Goal: Transaction & Acquisition: Obtain resource

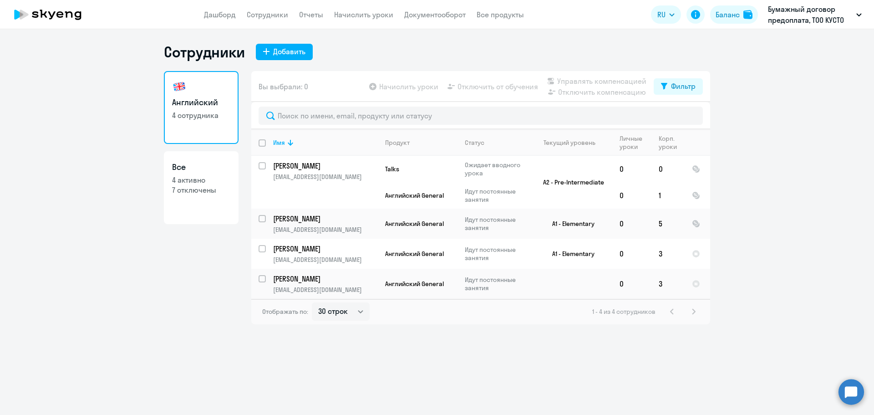
select select "30"
click at [385, 200] on td "Английский General" at bounding box center [418, 195] width 80 height 26
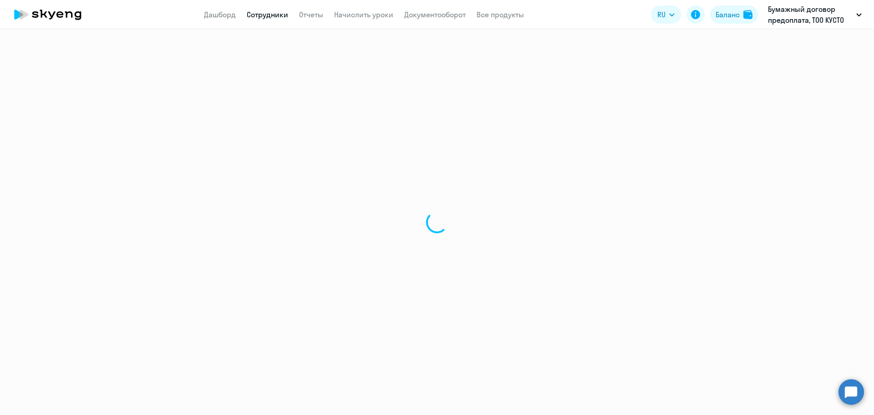
select select "english"
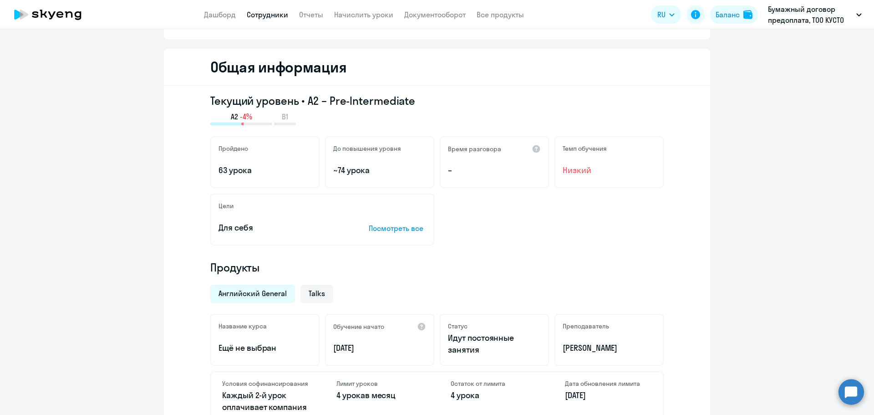
scroll to position [91, 0]
click at [376, 229] on p "Посмотреть все" at bounding box center [397, 228] width 57 height 11
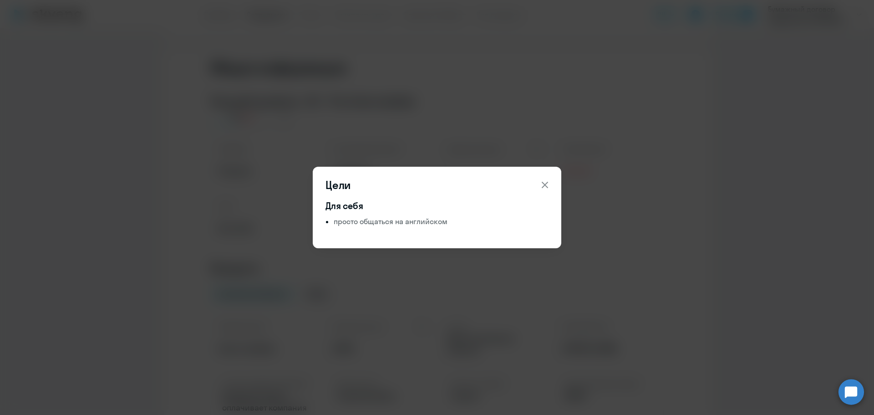
click at [547, 187] on icon at bounding box center [545, 185] width 6 height 6
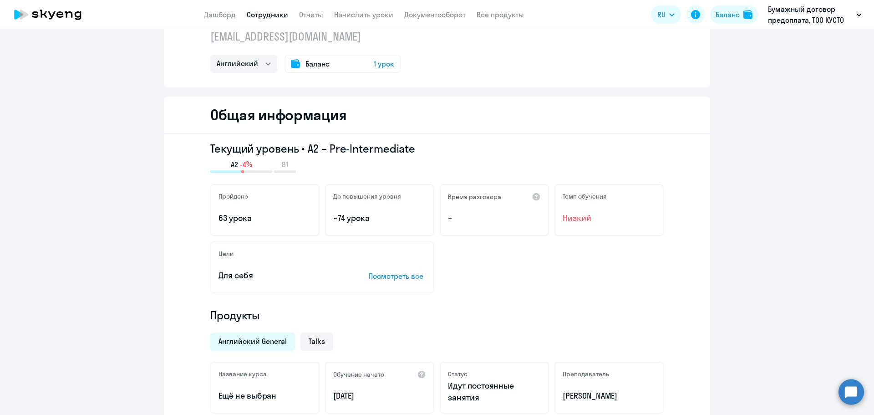
scroll to position [0, 0]
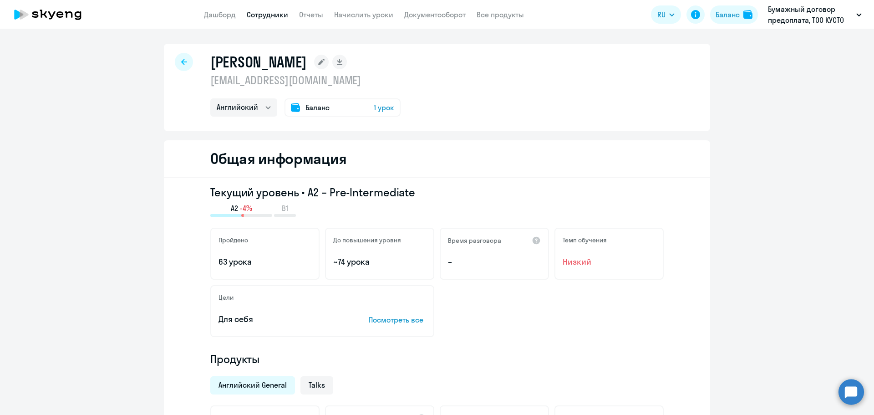
click at [327, 110] on div "Баланс 1 урок" at bounding box center [342, 107] width 116 height 18
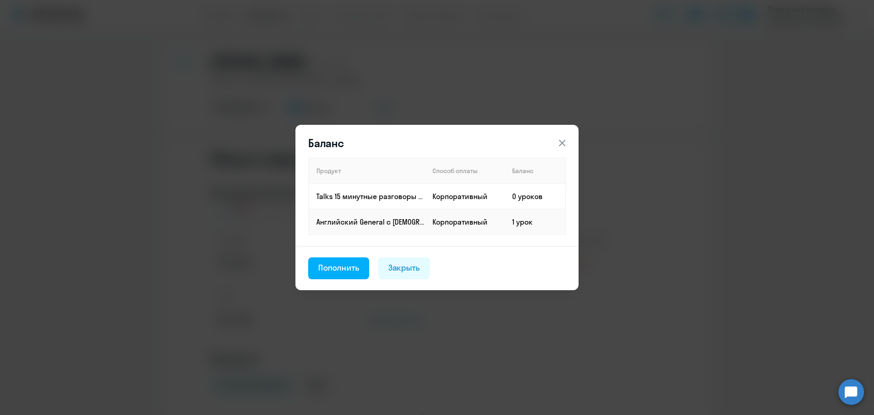
click at [562, 145] on icon at bounding box center [562, 142] width 11 height 11
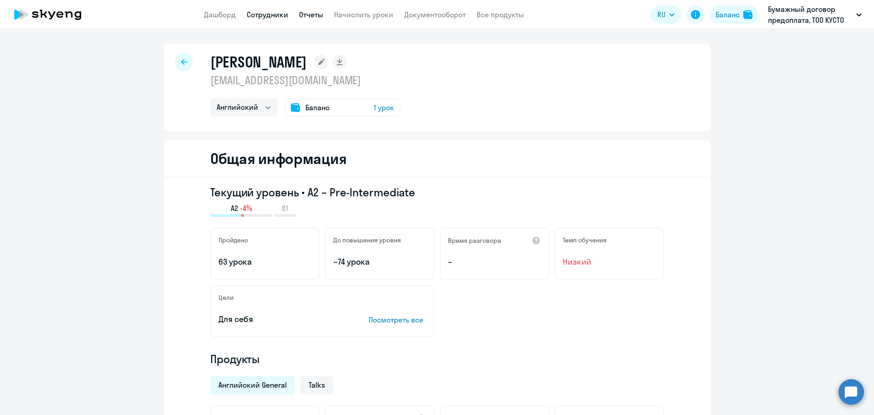
click at [306, 16] on link "Отчеты" at bounding box center [311, 14] width 24 height 9
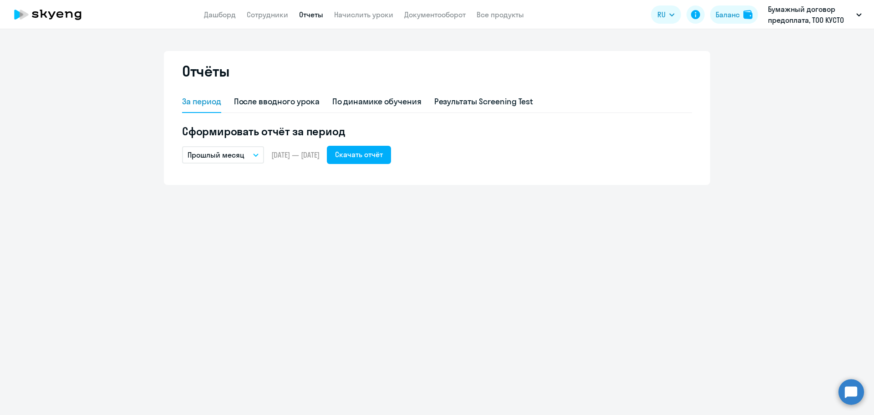
click at [254, 157] on button "Прошлый месяц" at bounding box center [223, 154] width 82 height 17
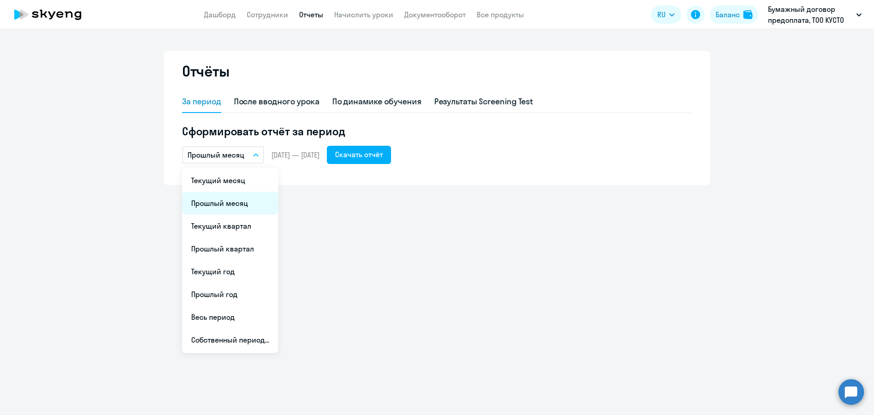
click at [228, 208] on li "Прошлый месяц" at bounding box center [230, 203] width 96 height 23
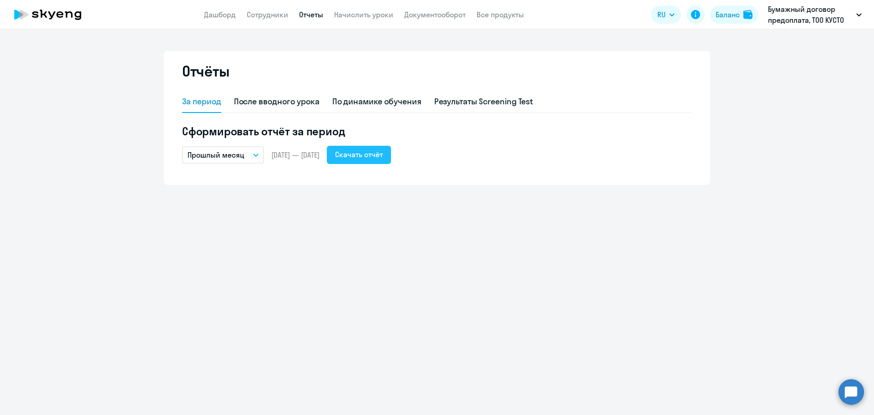
click at [383, 152] on div "Скачать отчёт" at bounding box center [359, 154] width 48 height 11
click at [241, 149] on p "Прошлый месяц" at bounding box center [216, 154] width 57 height 11
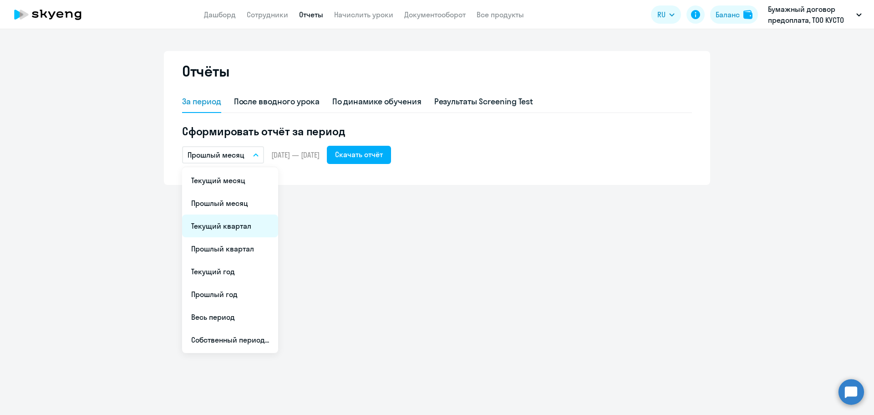
click at [254, 231] on li "Текущий квартал" at bounding box center [230, 225] width 96 height 23
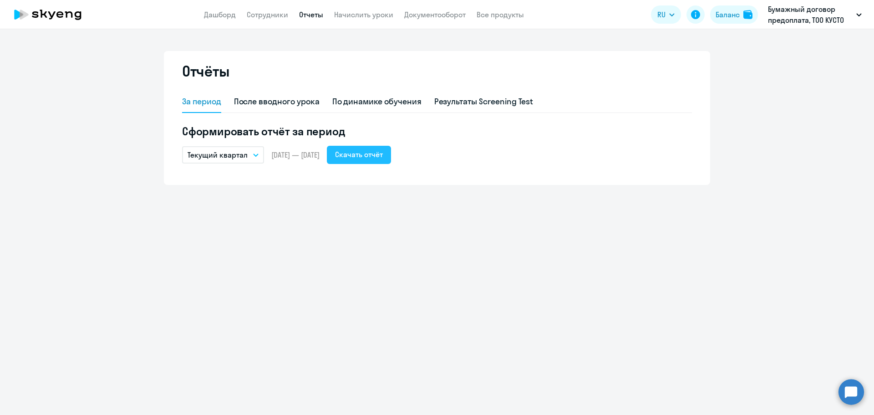
click at [365, 160] on button "Скачать отчёт" at bounding box center [359, 155] width 64 height 18
click at [253, 158] on button "Текущий квартал" at bounding box center [223, 154] width 82 height 17
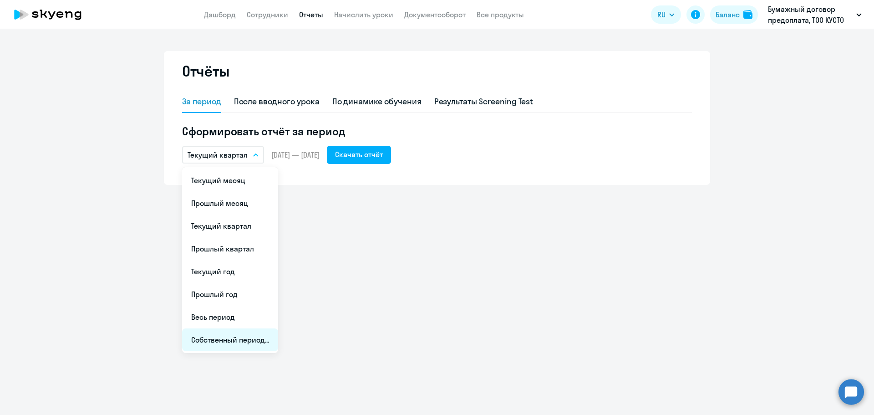
click at [230, 338] on li "Собственный период..." at bounding box center [230, 339] width 96 height 23
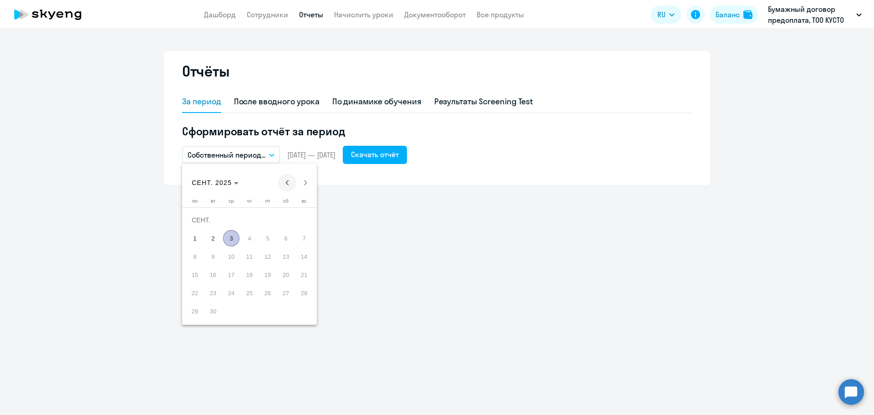
click at [289, 183] on span "Previous month" at bounding box center [287, 182] width 18 height 18
click at [390, 156] on div at bounding box center [437, 207] width 874 height 415
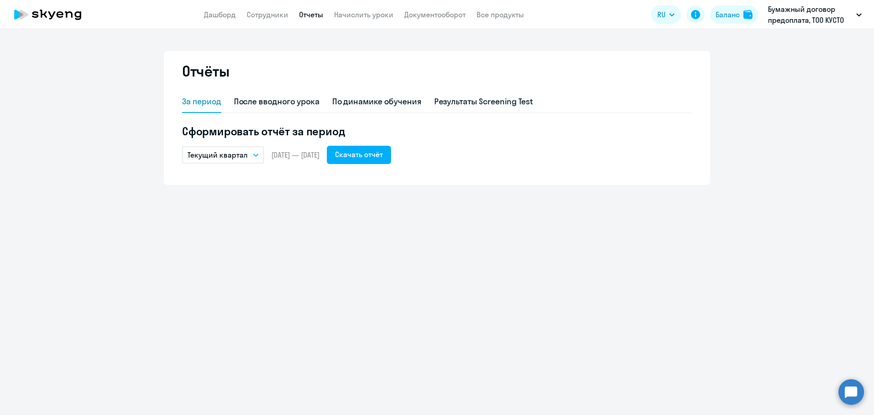
click at [236, 154] on p "Текущий квартал" at bounding box center [218, 154] width 60 height 11
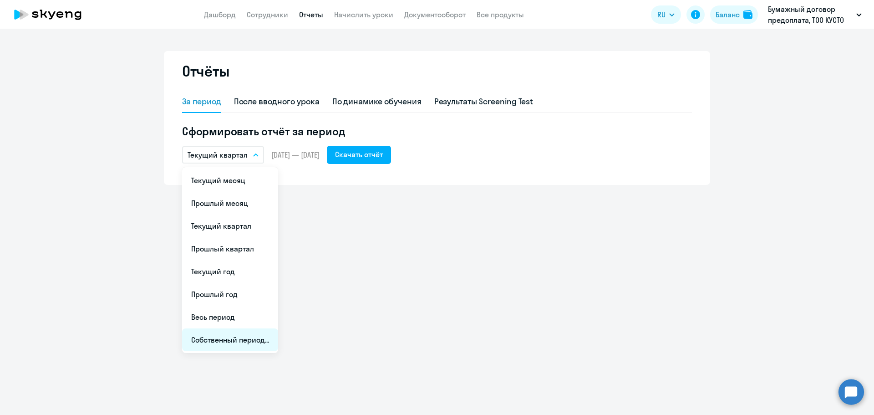
click at [217, 335] on li "Собственный период..." at bounding box center [230, 339] width 96 height 23
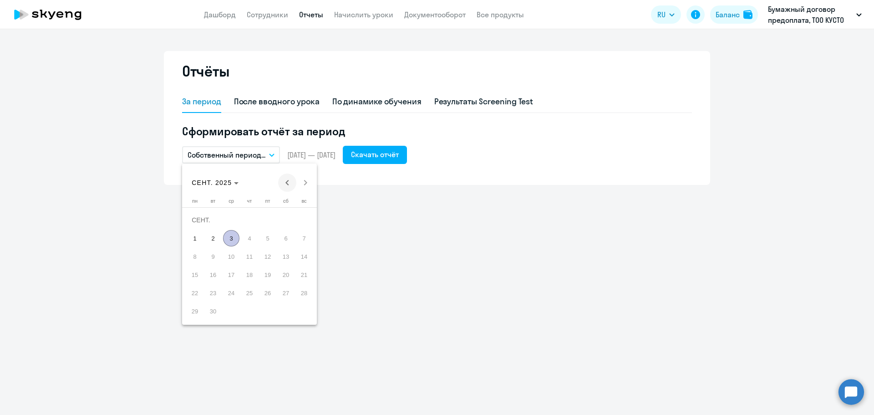
click at [285, 180] on span "Previous month" at bounding box center [287, 182] width 18 height 18
click at [302, 218] on span "1" at bounding box center [304, 220] width 16 height 16
click at [191, 314] on span "30" at bounding box center [195, 311] width 16 height 16
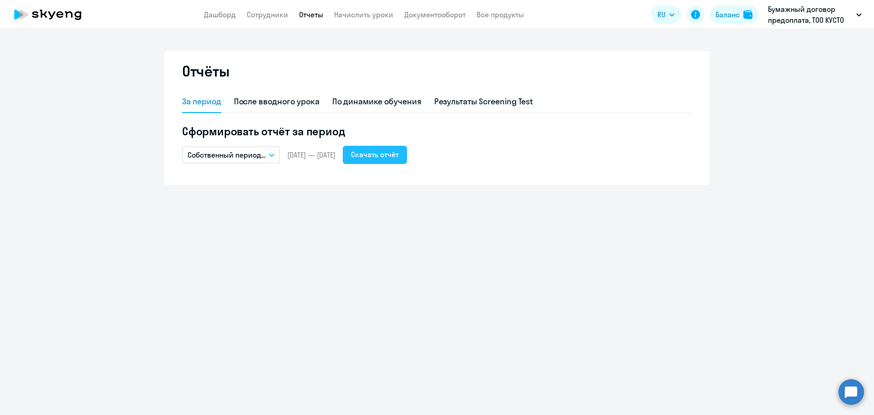
click at [399, 159] on div "Скачать отчёт" at bounding box center [375, 154] width 48 height 11
click at [270, 156] on icon "button" at bounding box center [271, 154] width 5 height 3
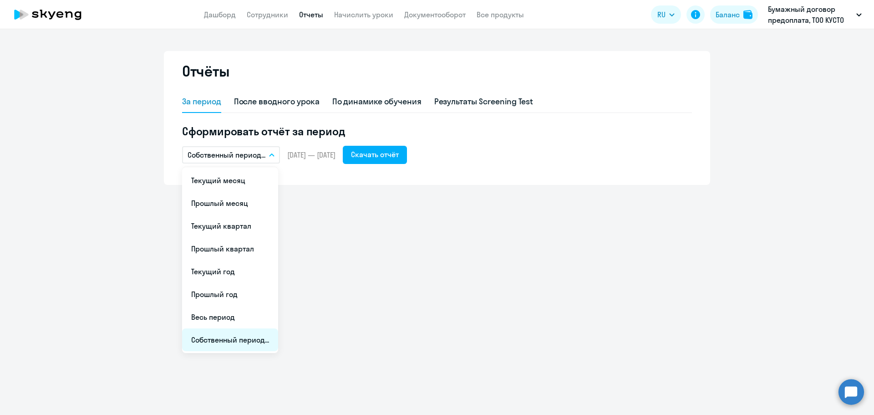
click at [246, 338] on li "Собственный период..." at bounding box center [230, 339] width 96 height 23
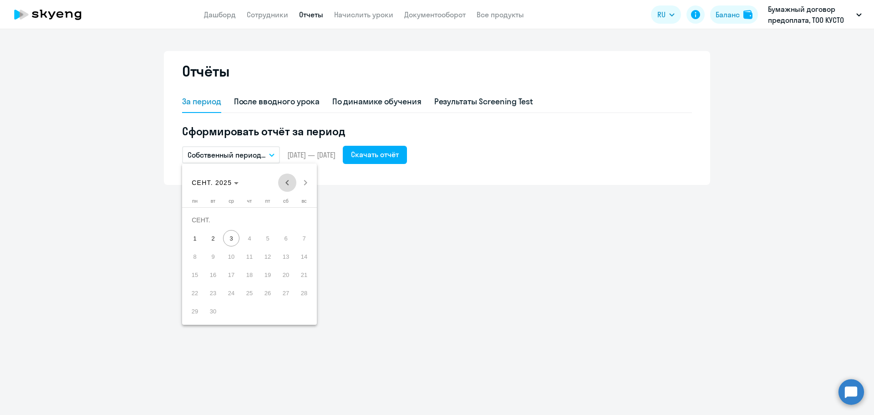
click at [284, 183] on span "Previous month" at bounding box center [287, 182] width 18 height 18
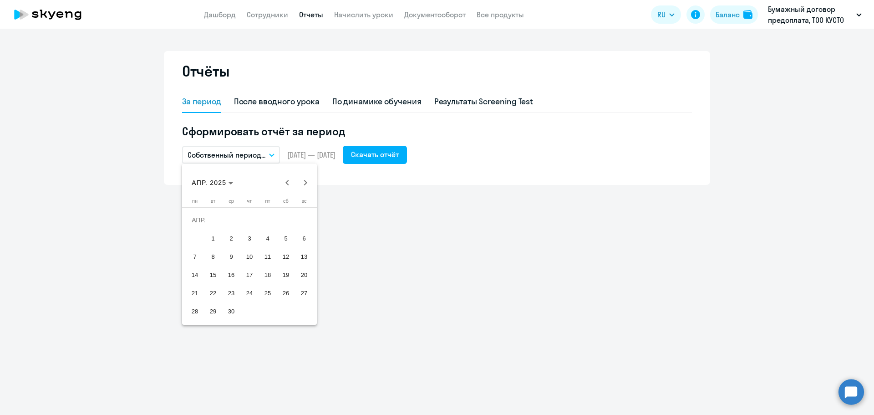
click at [219, 238] on span "1" at bounding box center [213, 238] width 16 height 16
click at [229, 311] on span "30" at bounding box center [231, 311] width 16 height 16
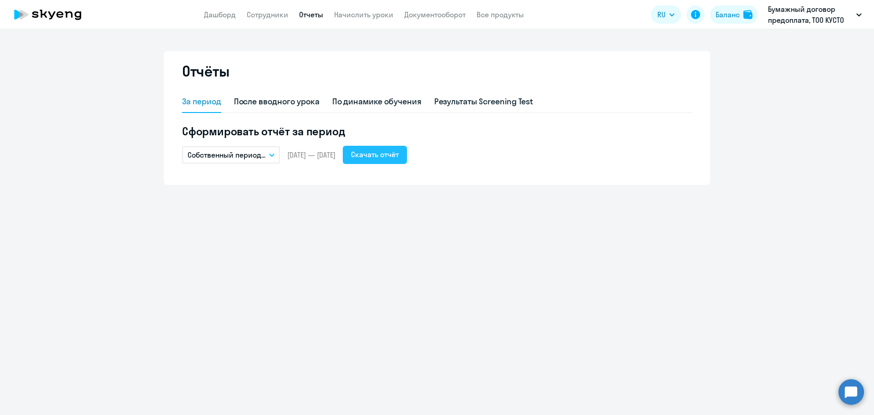
click at [391, 156] on div "Скачать отчёт" at bounding box center [375, 154] width 48 height 11
drag, startPoint x: 378, startPoint y: 277, endPoint x: 394, endPoint y: 258, distance: 24.5
click at [379, 277] on div "Отчёты За период После вводного урока По динамике обучения Результаты Screening…" at bounding box center [437, 222] width 874 height 386
click at [406, 279] on div "Отчёты За период После вводного урока По динамике обучения Результаты Screening…" at bounding box center [437, 222] width 874 height 386
click at [238, 157] on p "Собственный период..." at bounding box center [227, 154] width 78 height 11
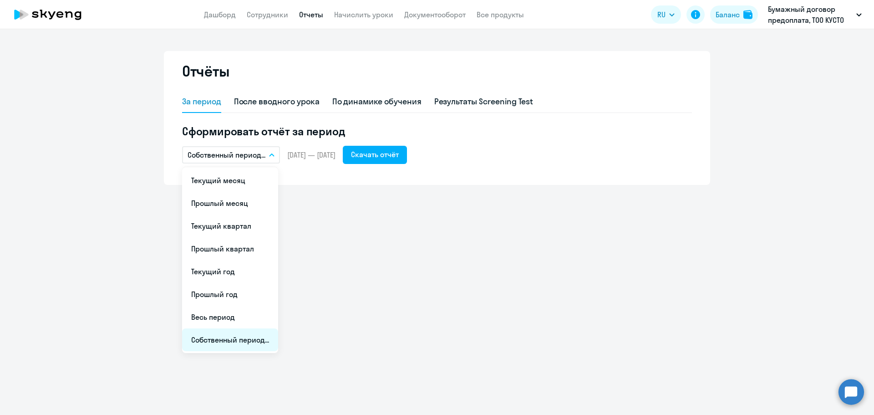
click at [213, 344] on li "Собственный период..." at bounding box center [230, 339] width 96 height 23
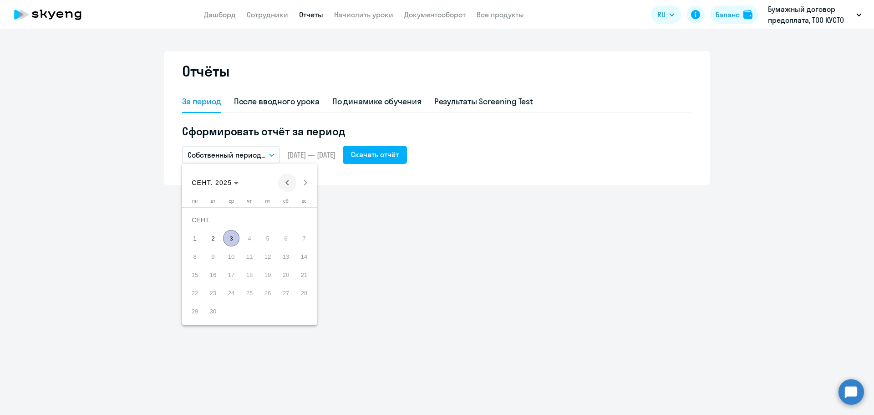
click at [286, 183] on span "Previous month" at bounding box center [287, 182] width 18 height 18
click at [287, 186] on span "Previous month" at bounding box center [287, 182] width 18 height 18
click at [249, 218] on span "1" at bounding box center [249, 220] width 16 height 16
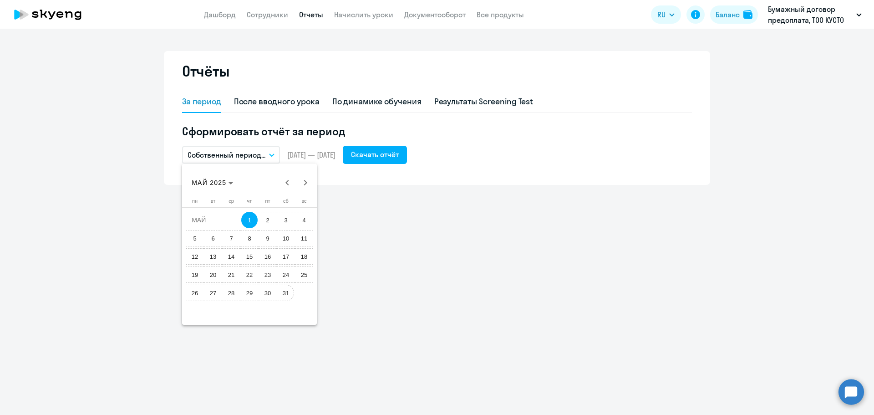
click at [285, 291] on span "31" at bounding box center [286, 292] width 16 height 16
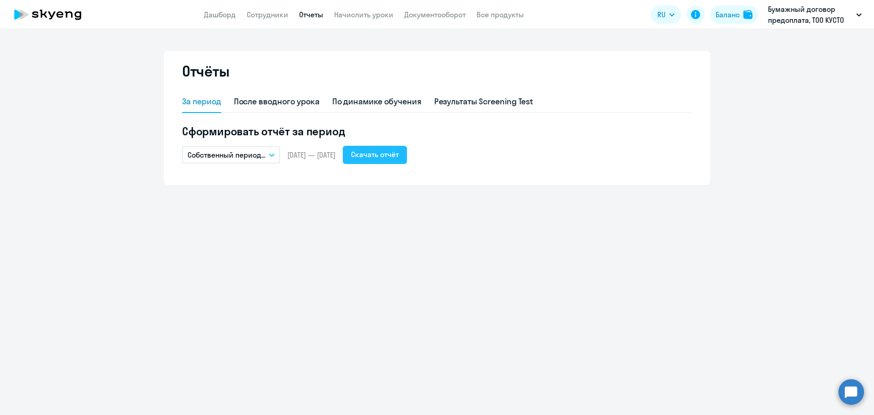
click at [390, 152] on div "Скачать отчёт" at bounding box center [375, 154] width 48 height 11
